Goal: Task Accomplishment & Management: Manage account settings

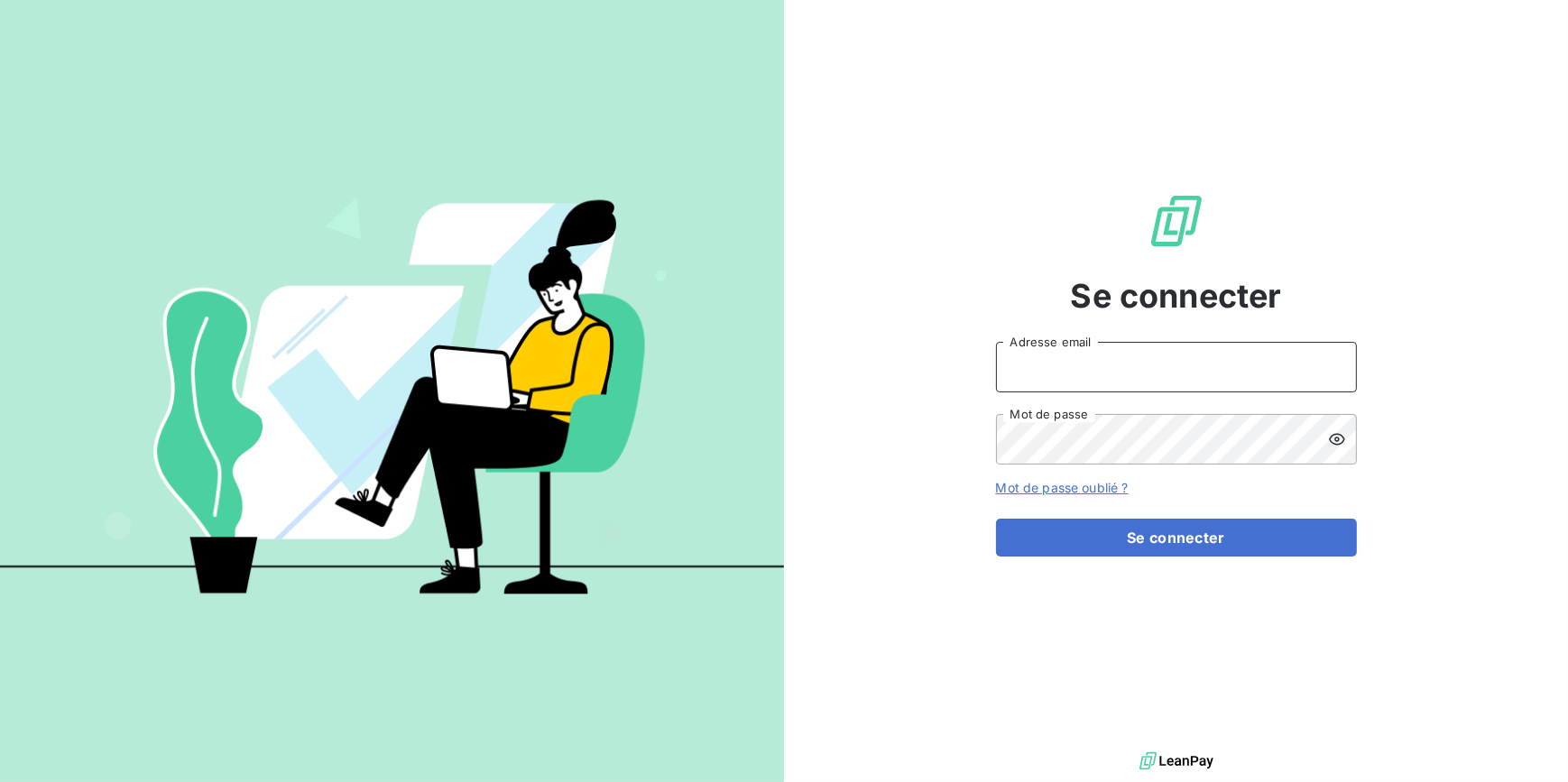
click at [1038, 366] on input "Adresse email" at bounding box center [1176, 367] width 361 height 51
type input "spham@newcliptechnics.com"
click at [996, 519] on button "Se connecter" at bounding box center [1176, 538] width 361 height 38
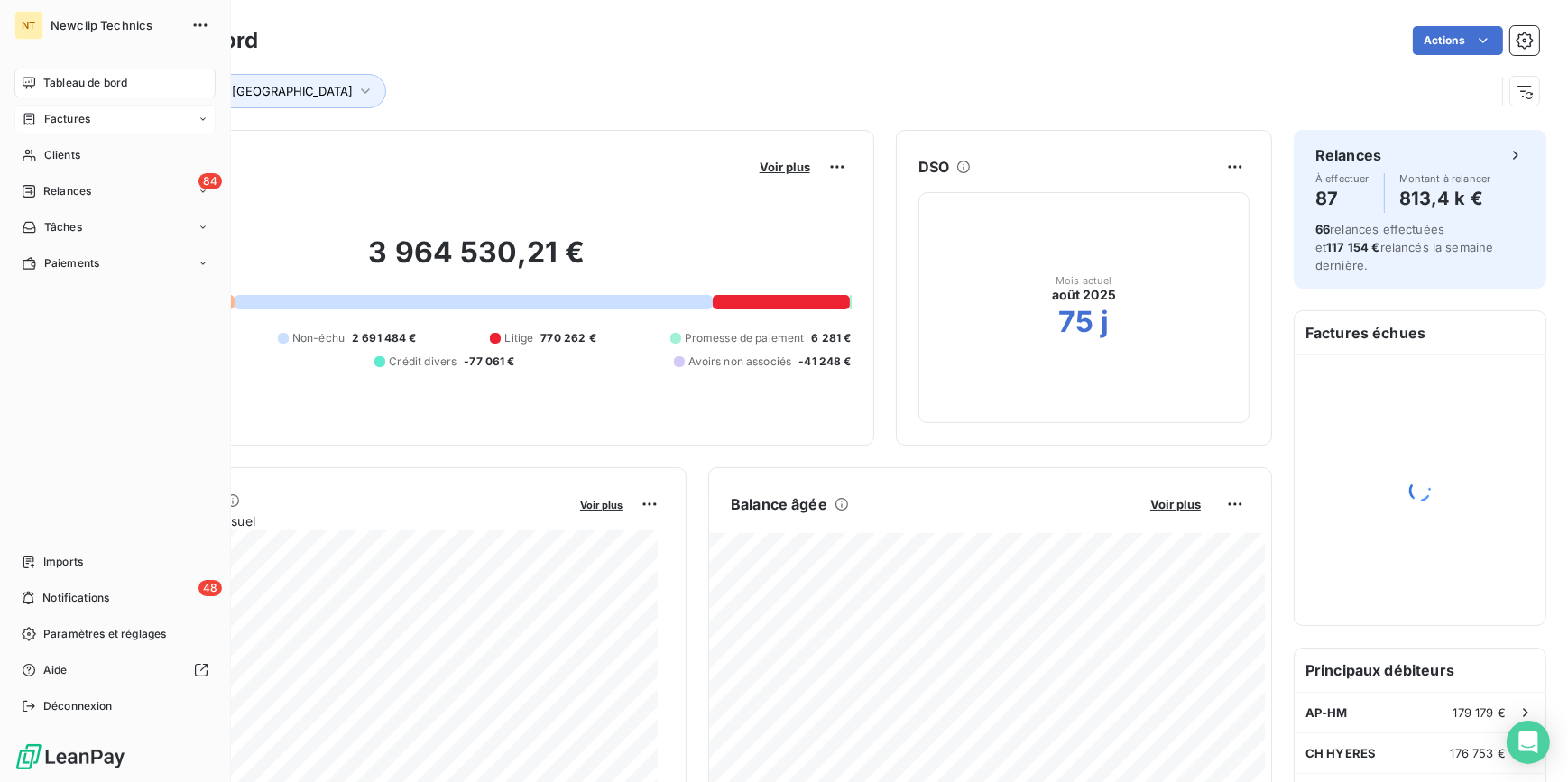
click at [67, 121] on span "Factures" at bounding box center [67, 119] width 46 height 16
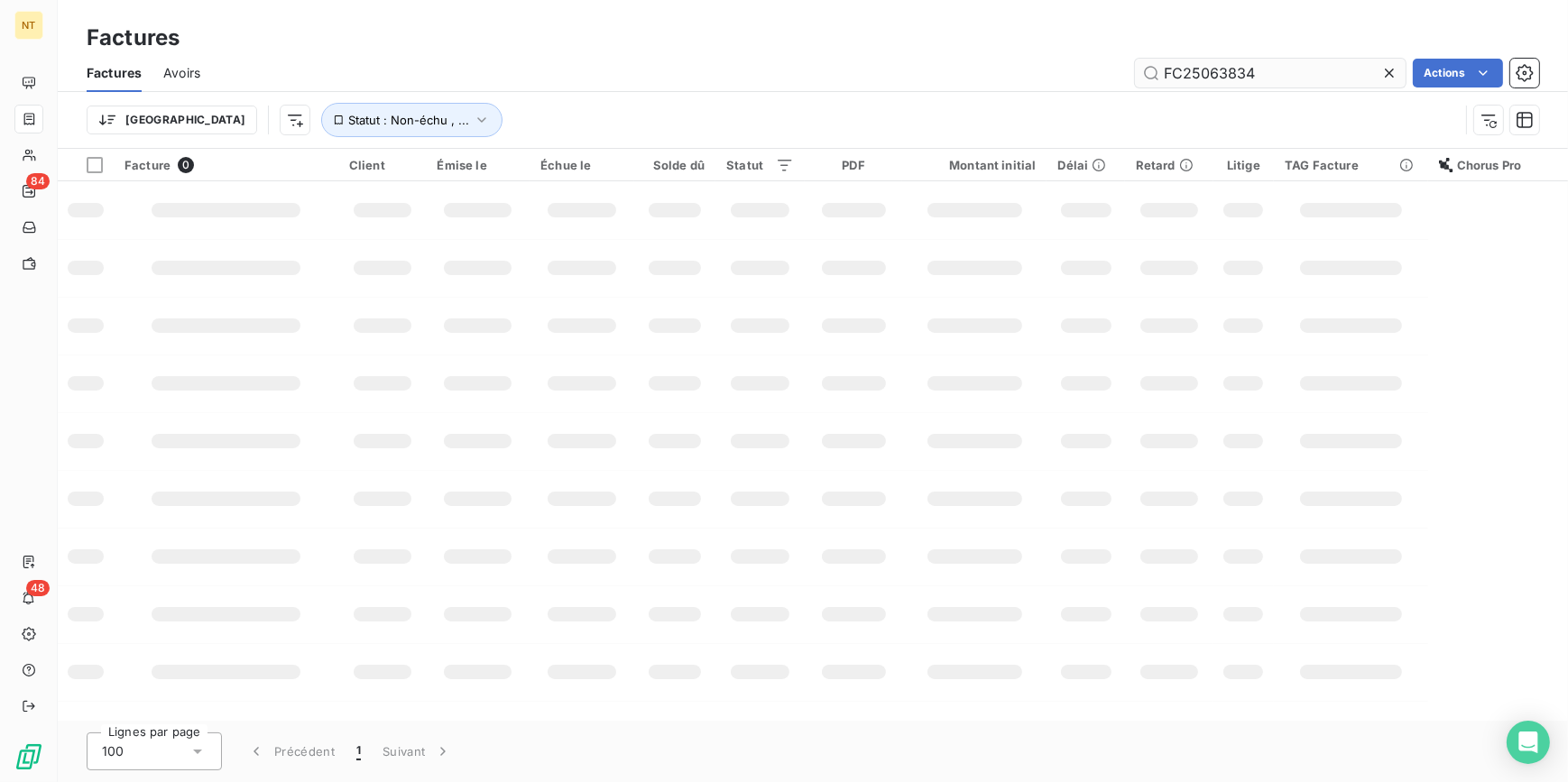
click at [1267, 72] on input "FC25063834" at bounding box center [1270, 73] width 271 height 29
drag, startPoint x: 1267, startPoint y: 72, endPoint x: 1065, endPoint y: 81, distance: 202.2
click at [1065, 81] on div "FC25063834 Actions" at bounding box center [881, 73] width 1317 height 29
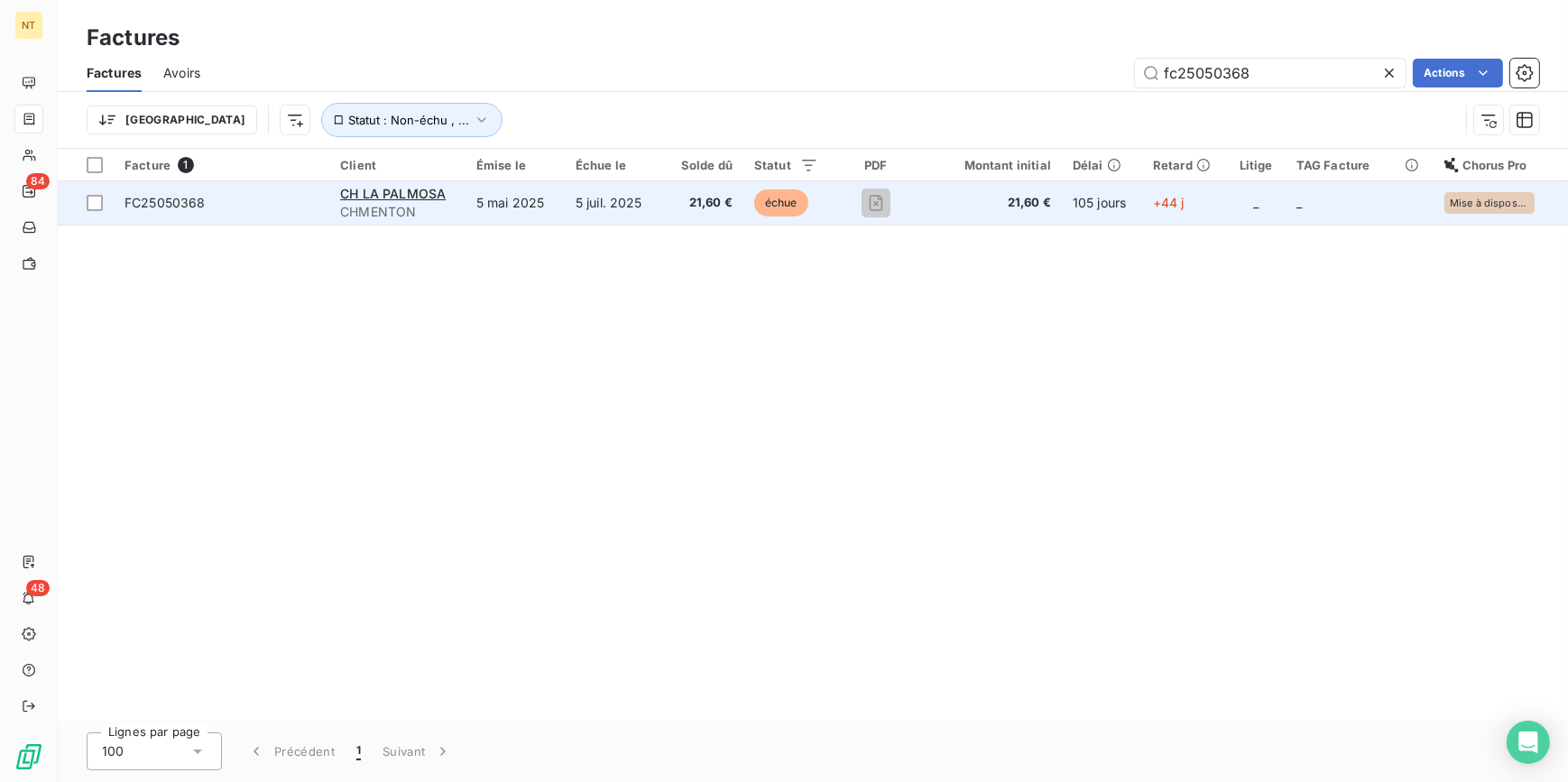
type input "fc25050368"
click at [507, 205] on td "5 mai 2025" at bounding box center [515, 202] width 100 height 43
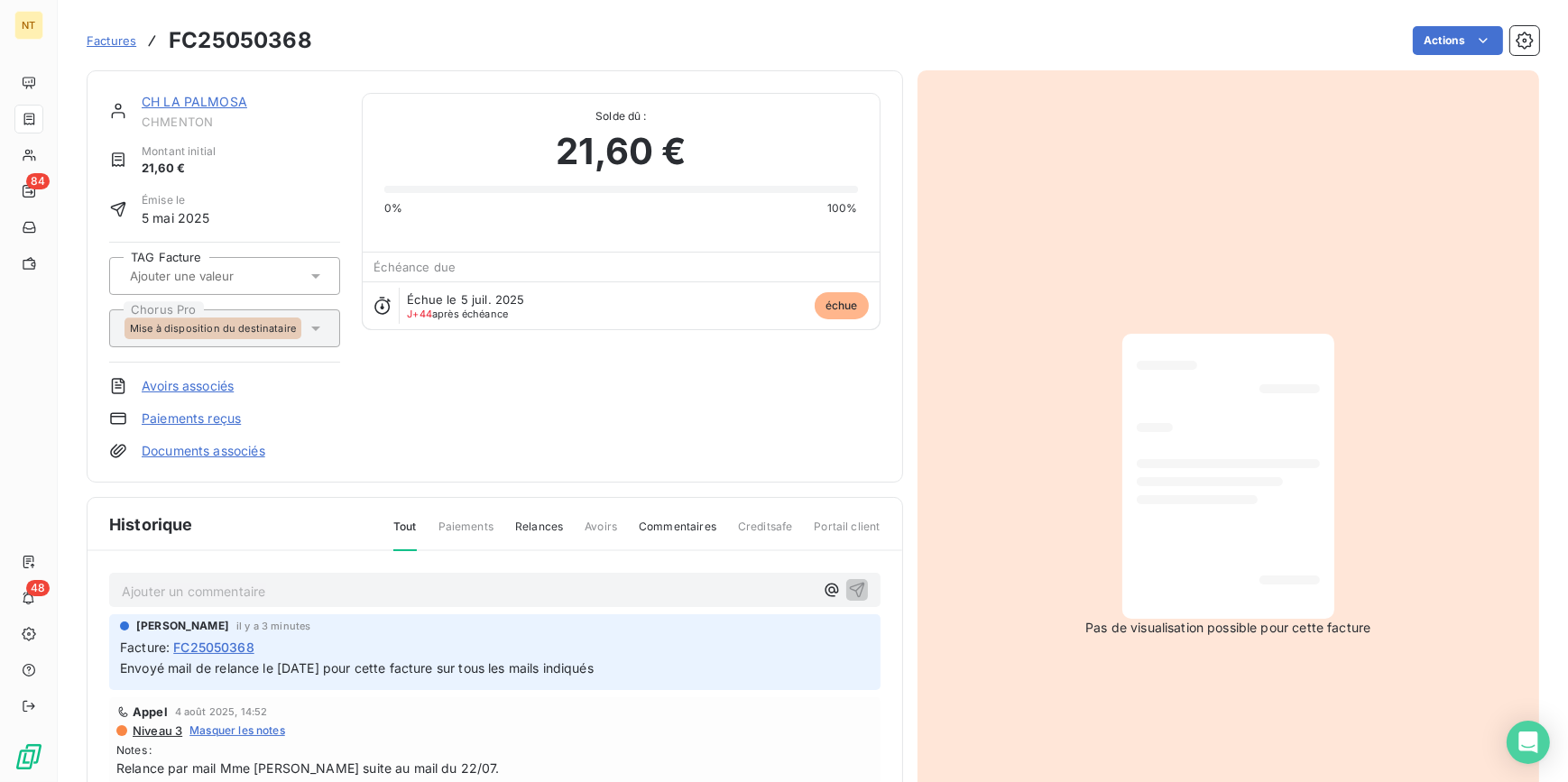
click at [232, 453] on link "Documents associés" at bounding box center [203, 451] width 124 height 18
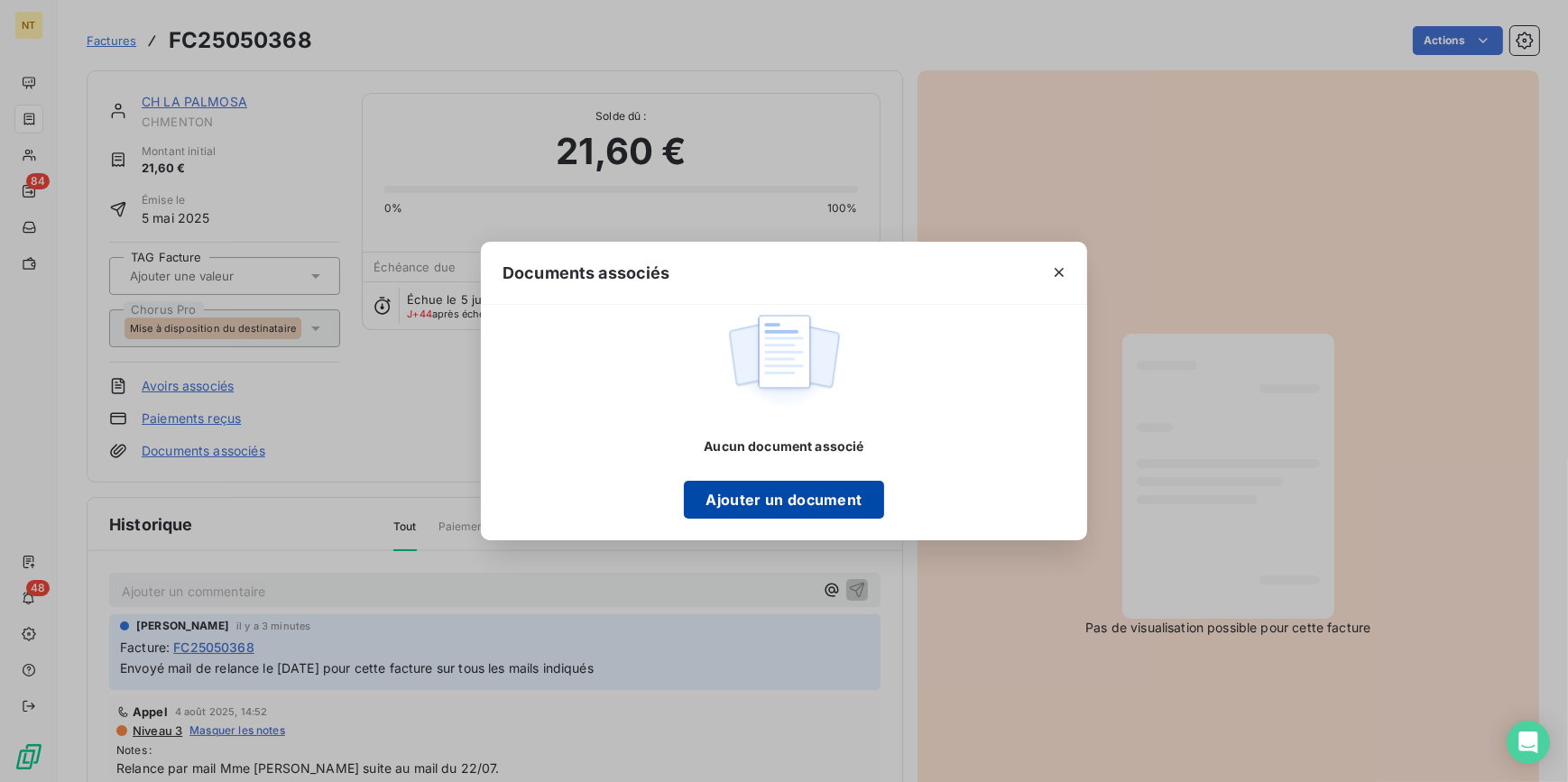
click at [796, 494] on button "Ajouter un document" at bounding box center [784, 500] width 199 height 38
click at [1057, 273] on icon "button" at bounding box center [1059, 272] width 9 height 9
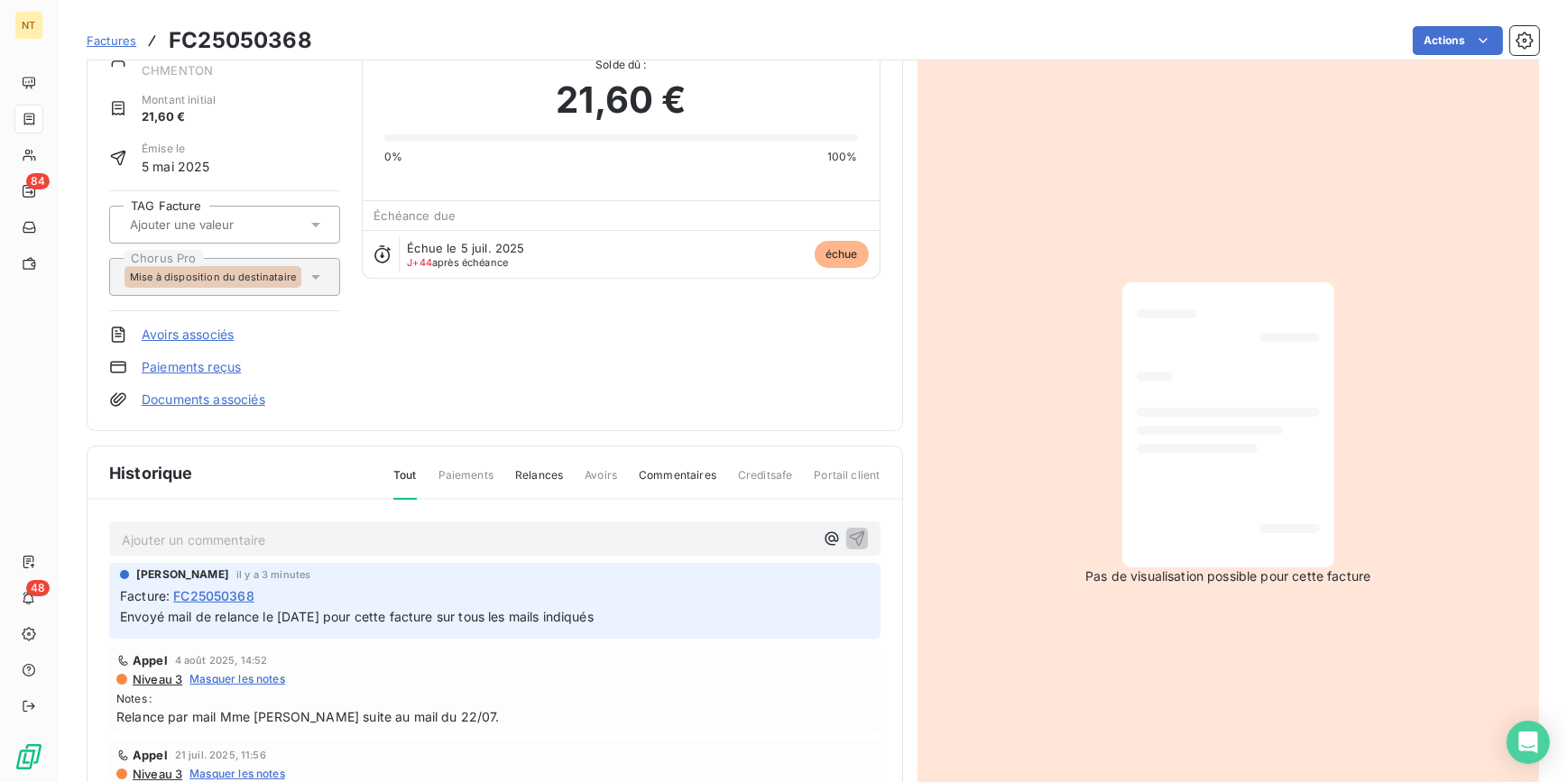
scroll to position [162, 0]
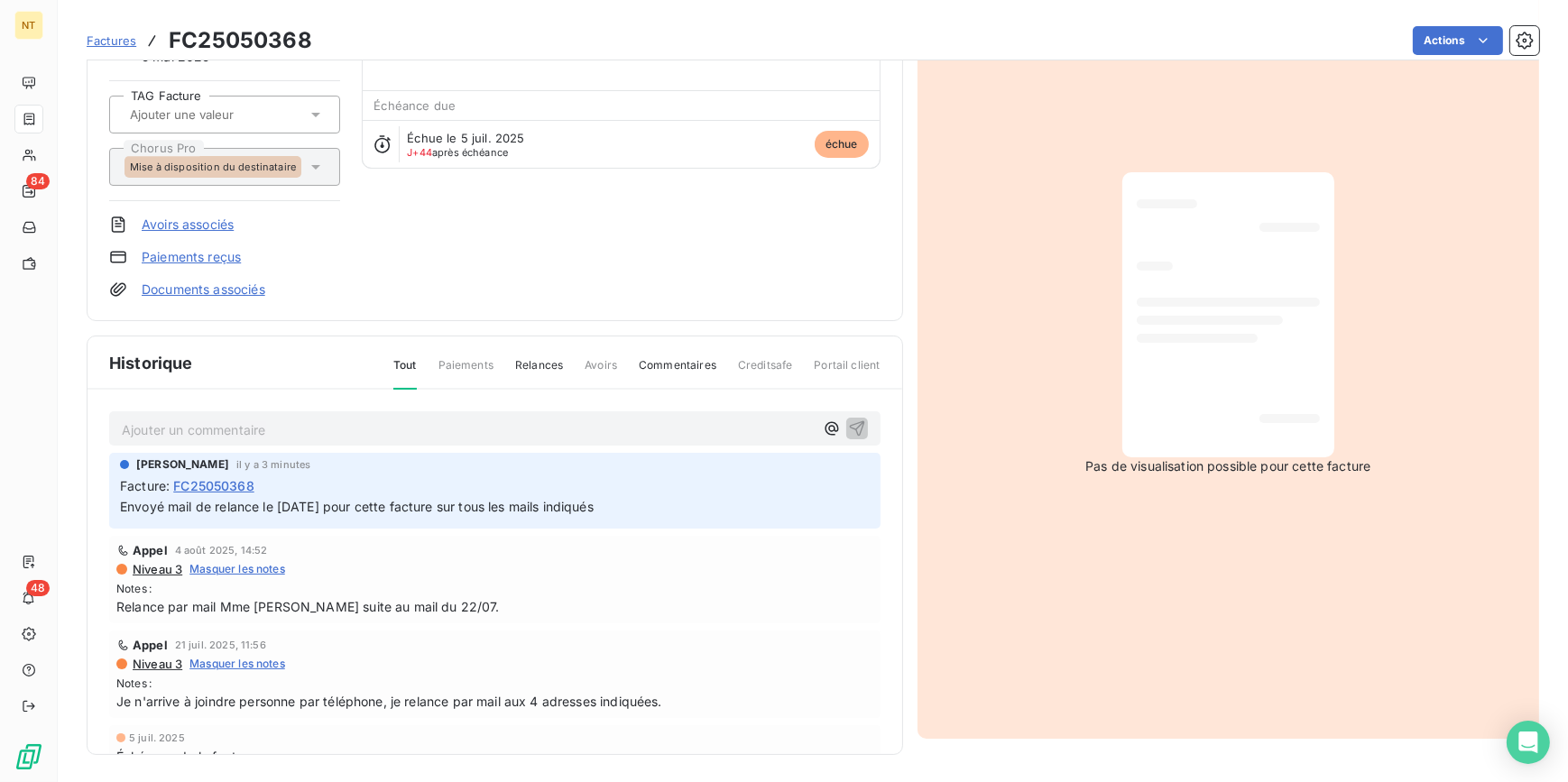
click at [253, 289] on link "Documents associés" at bounding box center [203, 290] width 124 height 18
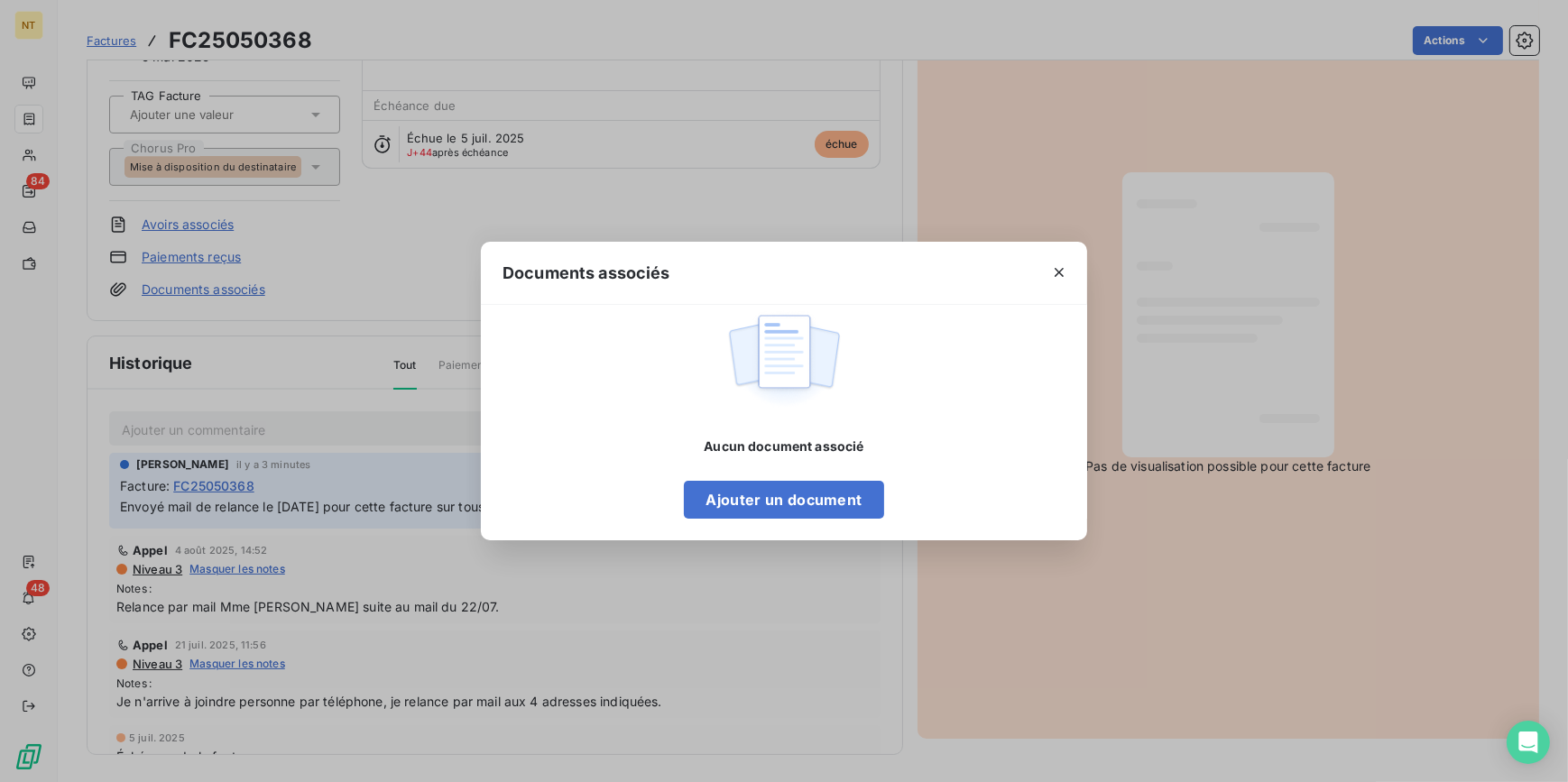
click at [1064, 253] on div at bounding box center [1059, 273] width 56 height 62
click at [1061, 260] on button "button" at bounding box center [1059, 272] width 29 height 29
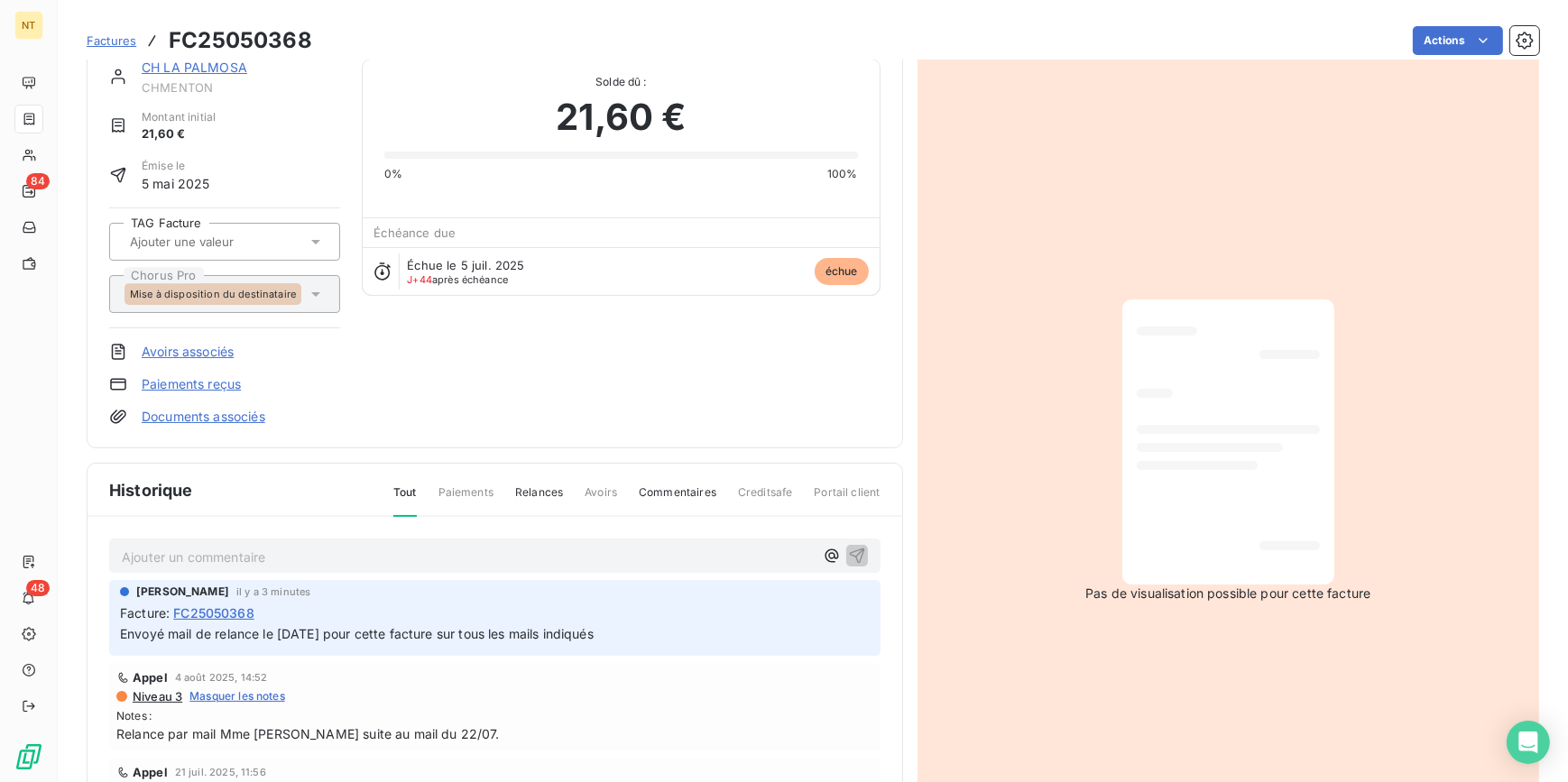
scroll to position [0, 0]
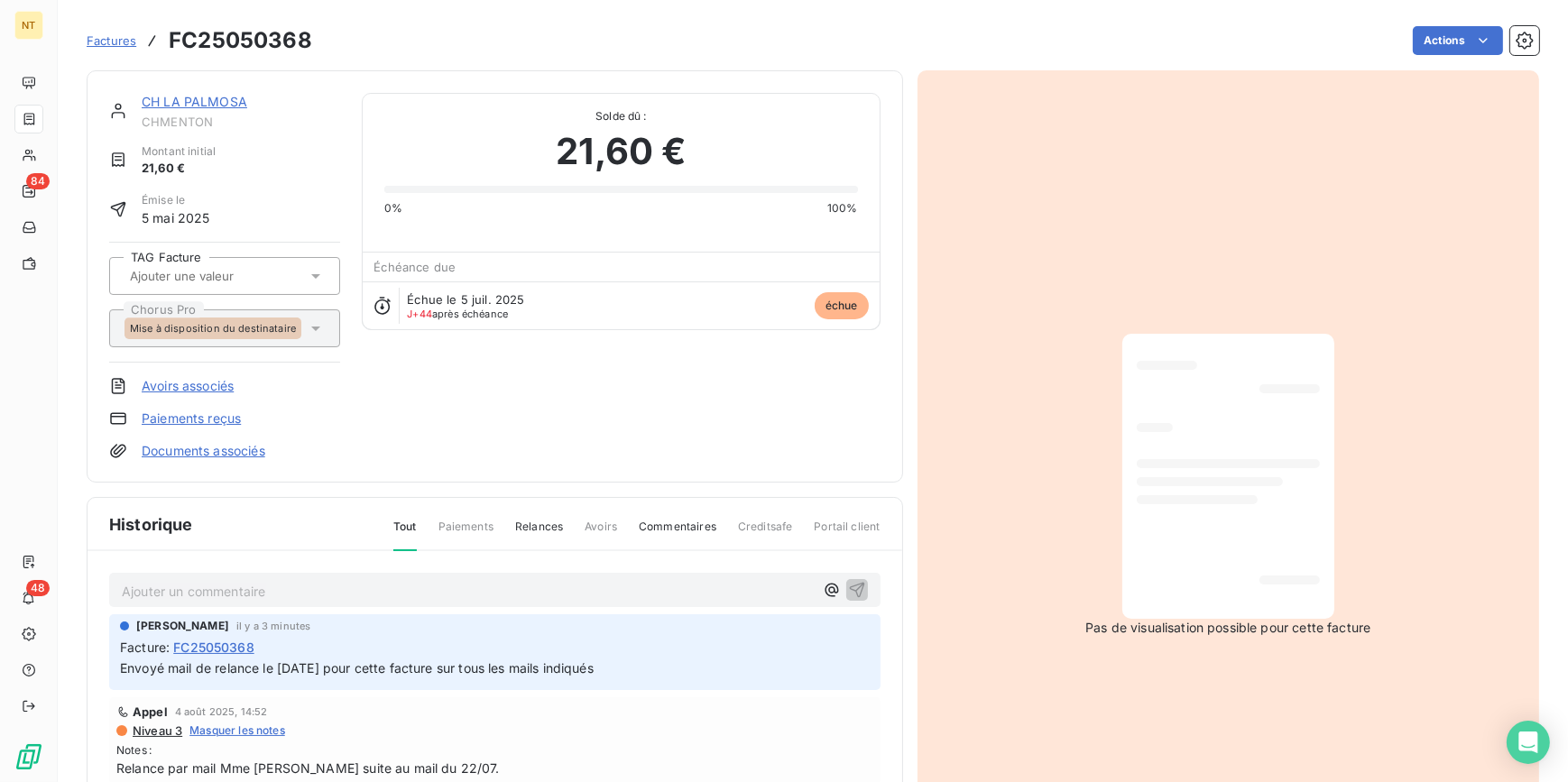
click at [667, 535] on span "Commentaires" at bounding box center [677, 534] width 78 height 31
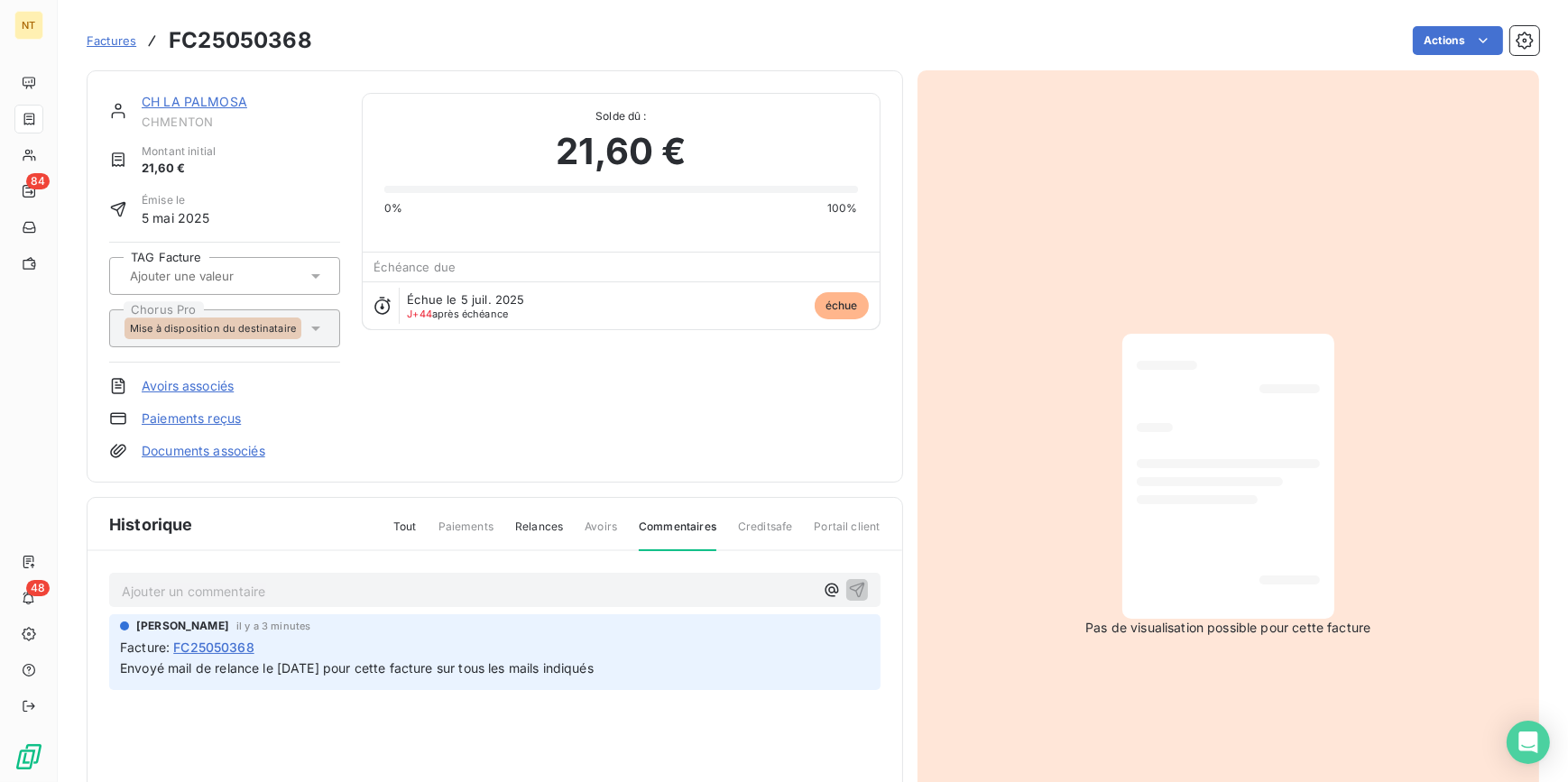
click at [413, 528] on span "Tout" at bounding box center [405, 534] width 24 height 31
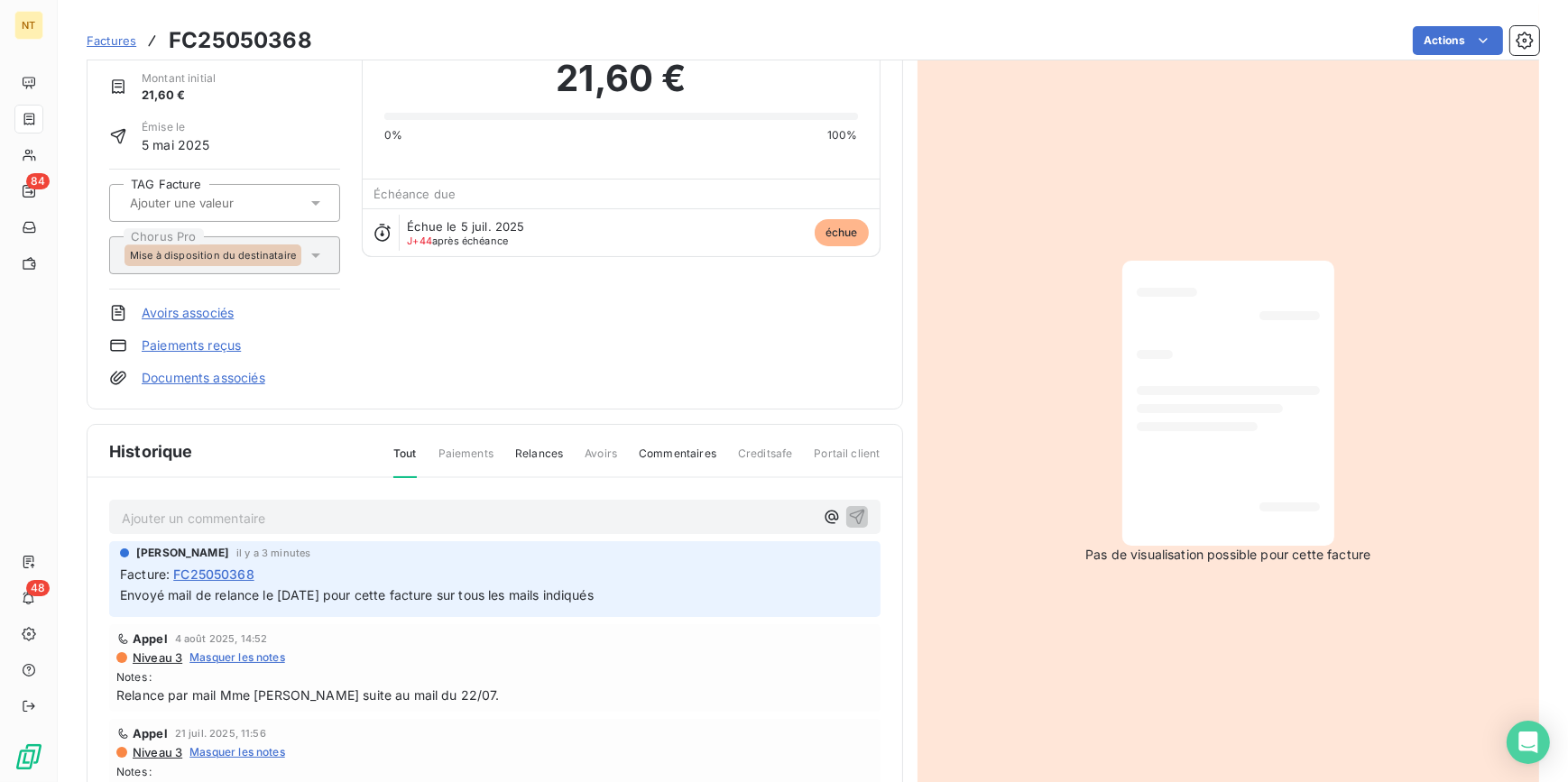
scroll to position [162, 0]
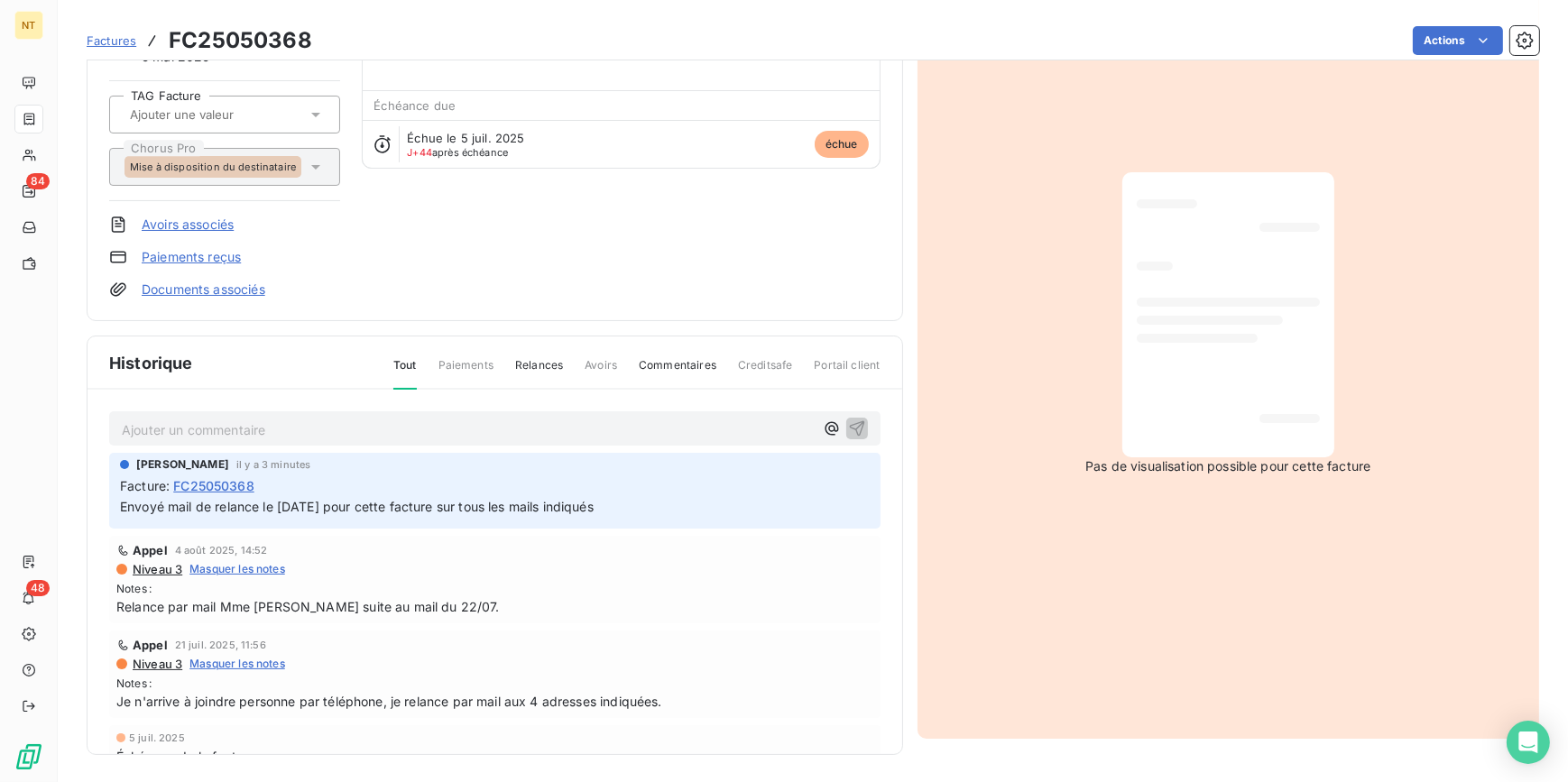
click at [199, 289] on link "Documents associés" at bounding box center [203, 290] width 124 height 18
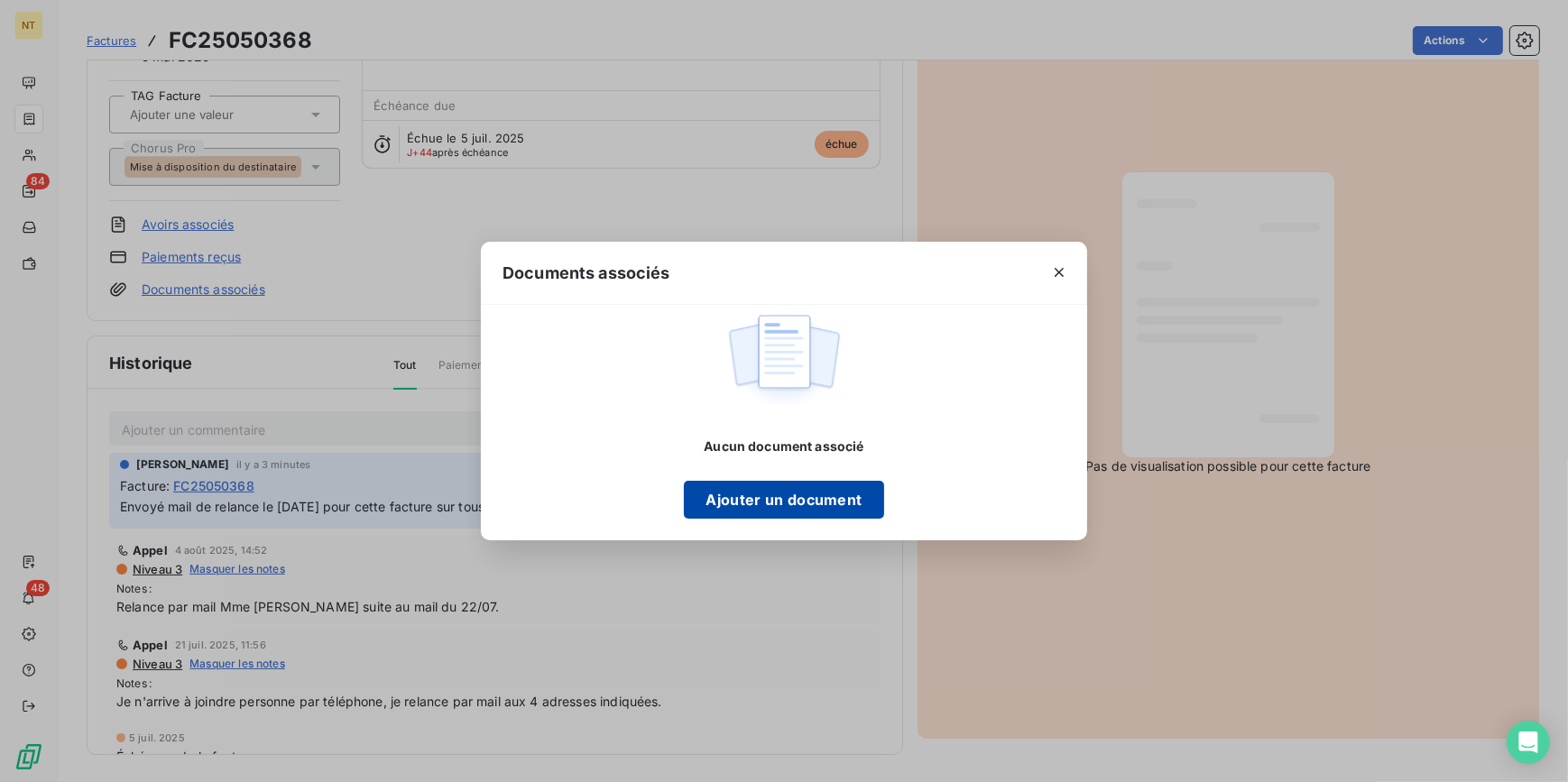
click at [820, 508] on button "Ajouter un document" at bounding box center [784, 500] width 199 height 38
click at [1059, 273] on icon "button" at bounding box center [1059, 272] width 9 height 9
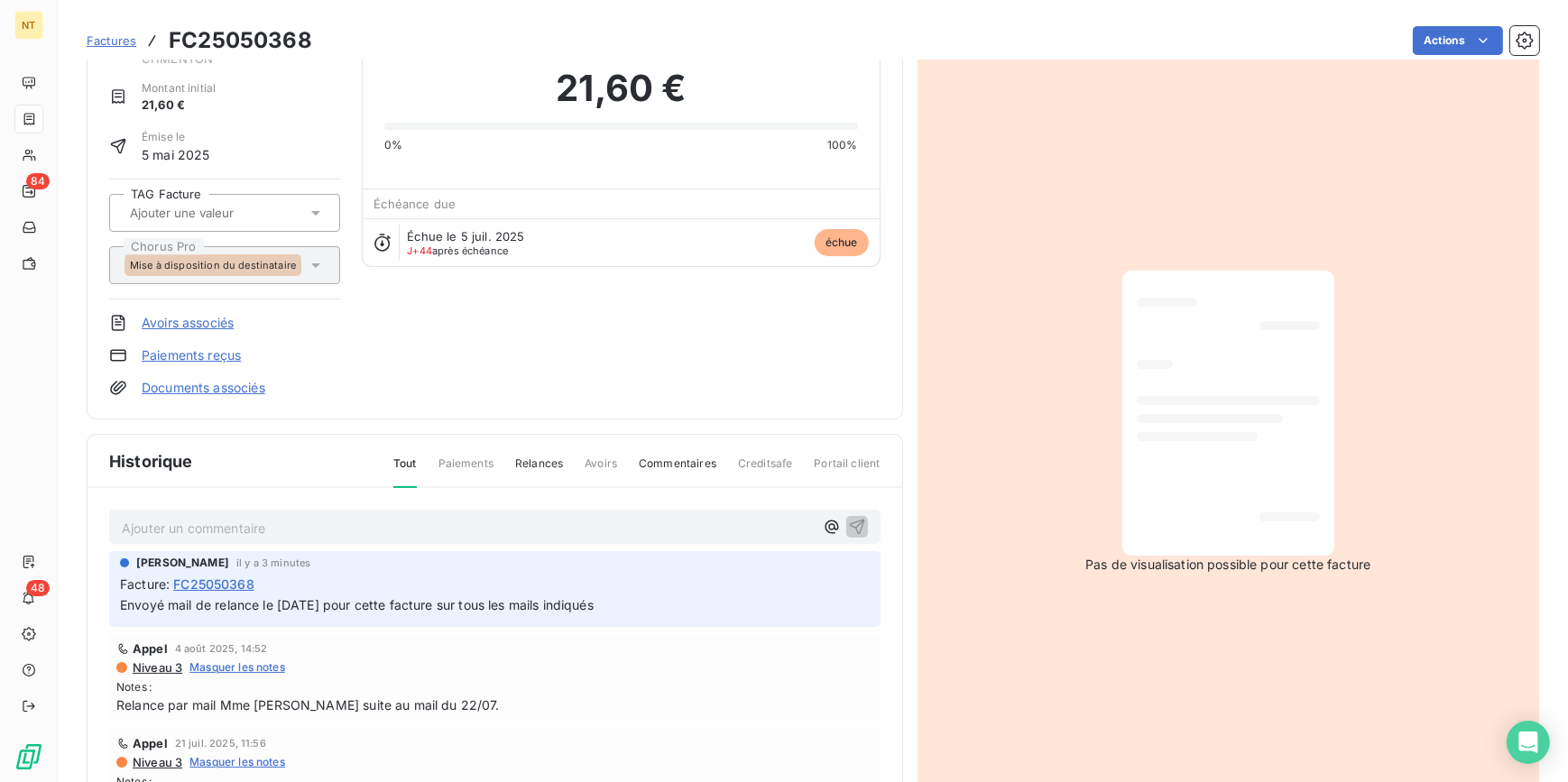
scroll to position [0, 0]
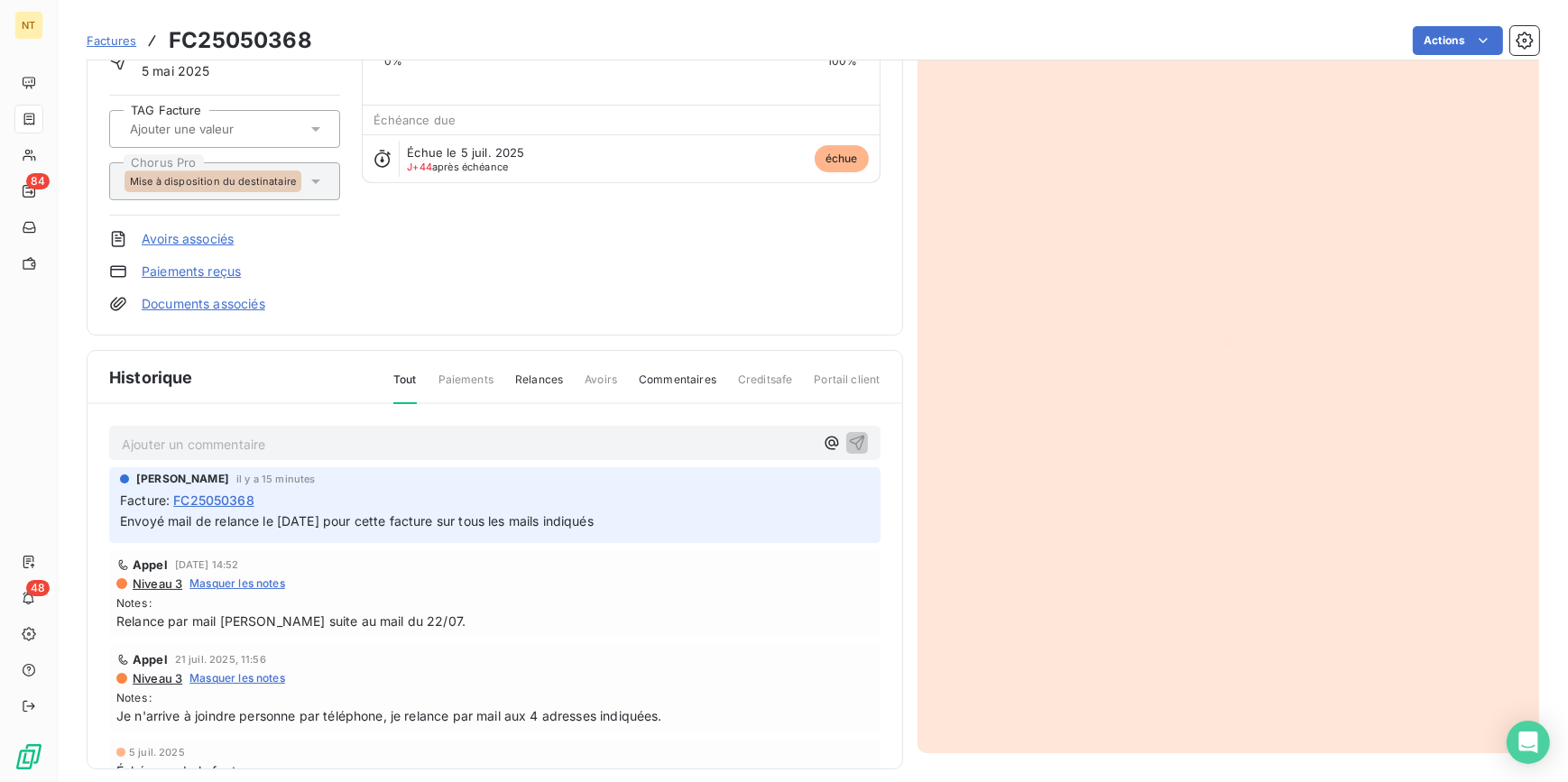
scroll to position [162, 0]
